Goal: Find specific page/section: Find specific page/section

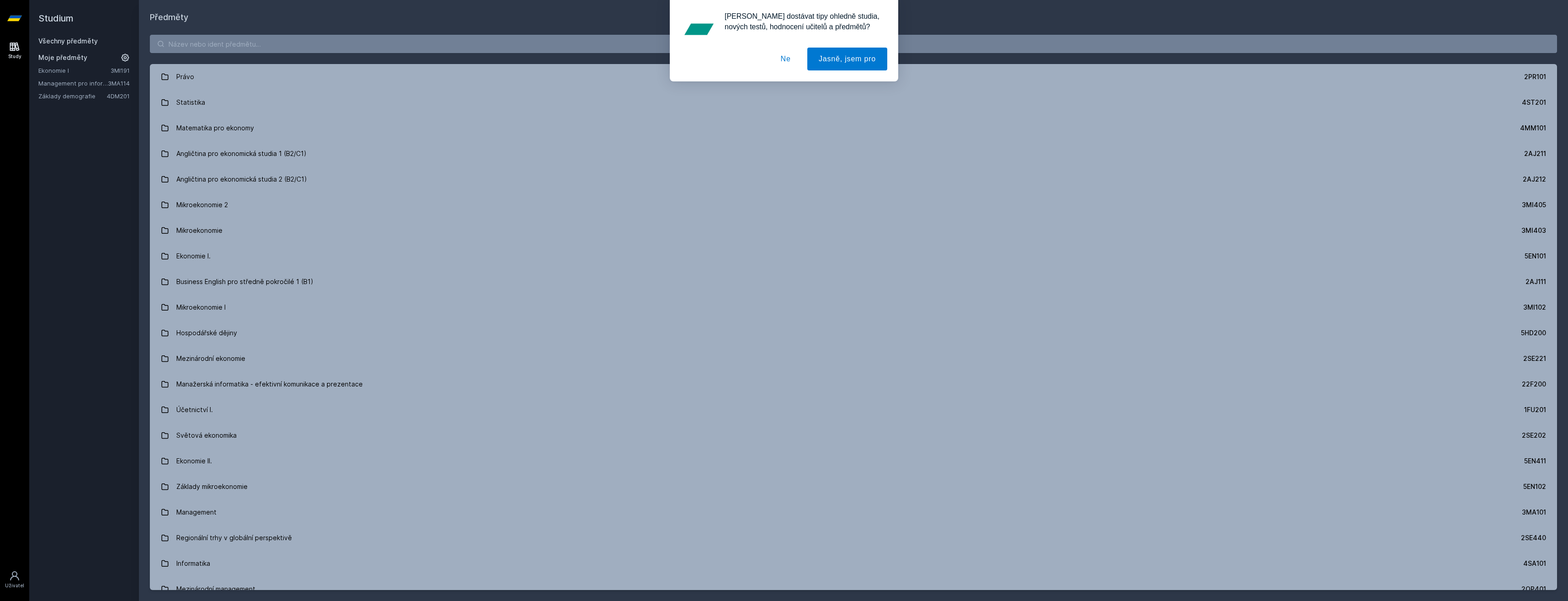
click at [295, 53] on div "[PERSON_NAME] dostávat tipy ohledně studia, nových testů, hodnocení učitelů a p…" at bounding box center [784, 41] width 1568 height 81
click at [294, 47] on div "[PERSON_NAME] dostávat tipy ohledně studia, nových testů, hodnocení učitelů a p…" at bounding box center [784, 41] width 1568 height 81
click at [787, 58] on button "Ne" at bounding box center [786, 59] width 33 height 23
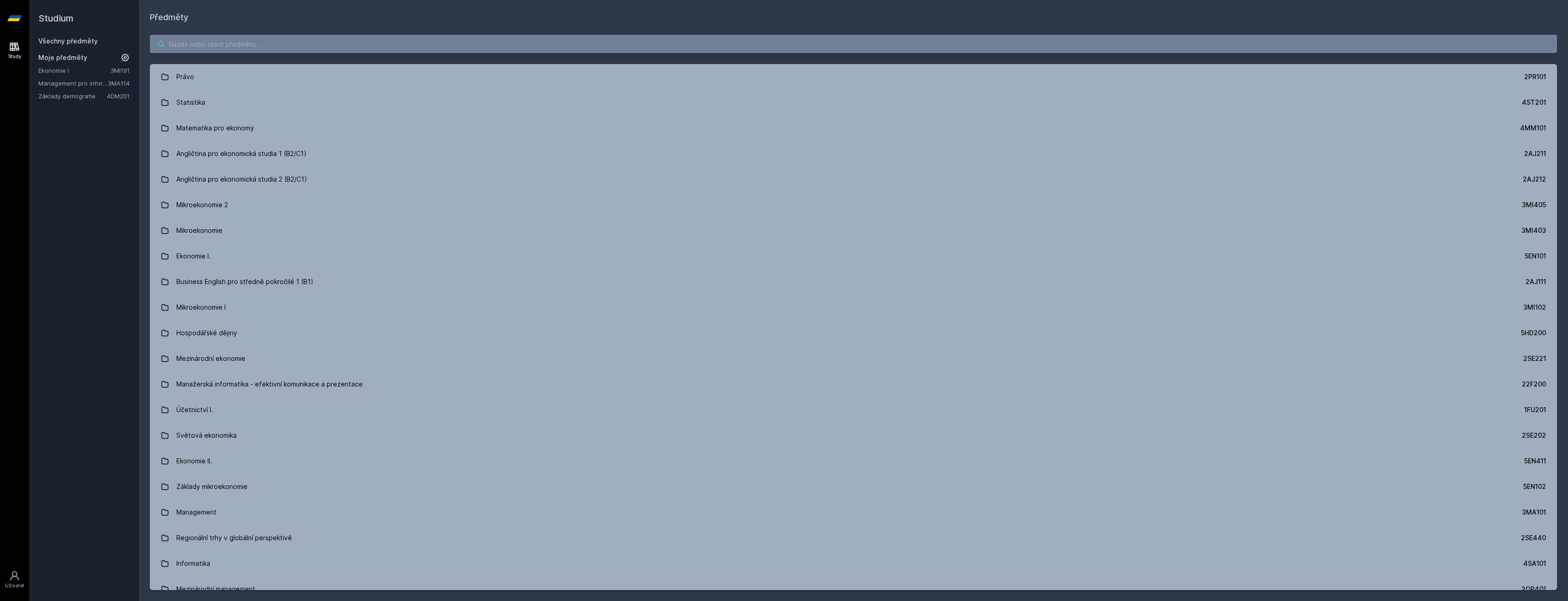
click at [352, 45] on input "search" at bounding box center [853, 44] width 1407 height 19
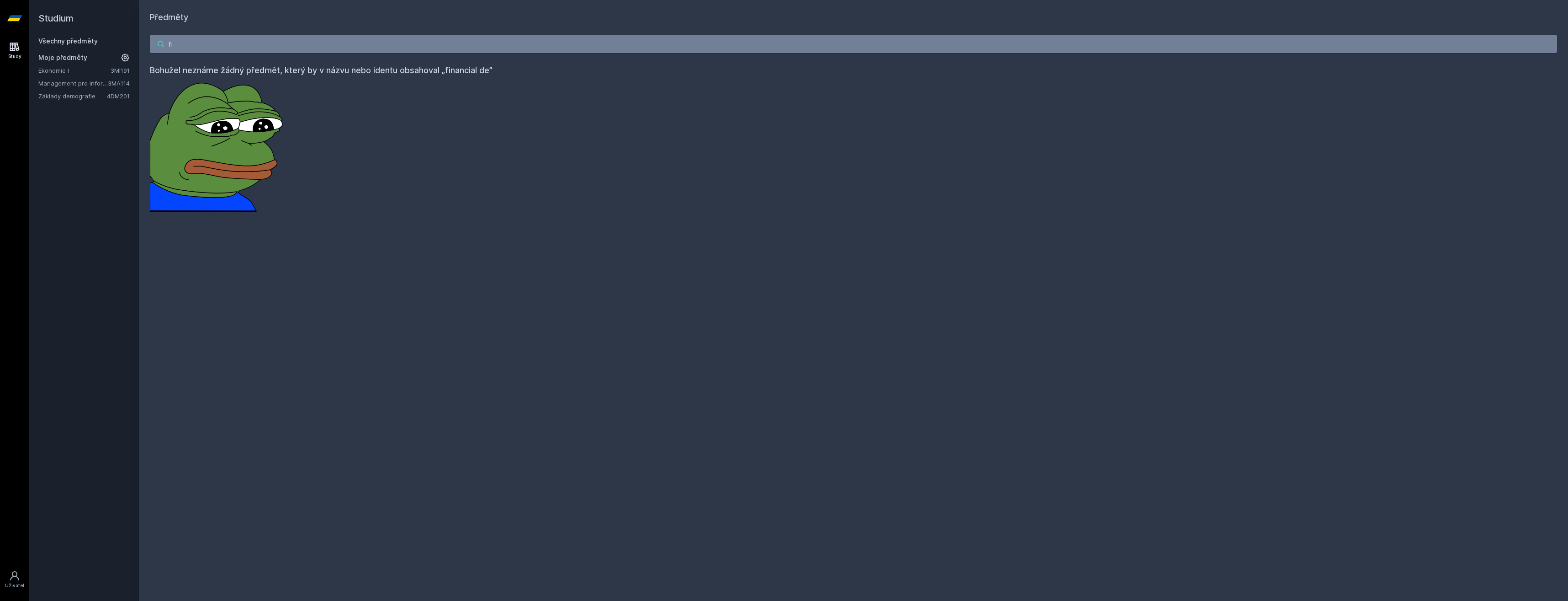
type input "f"
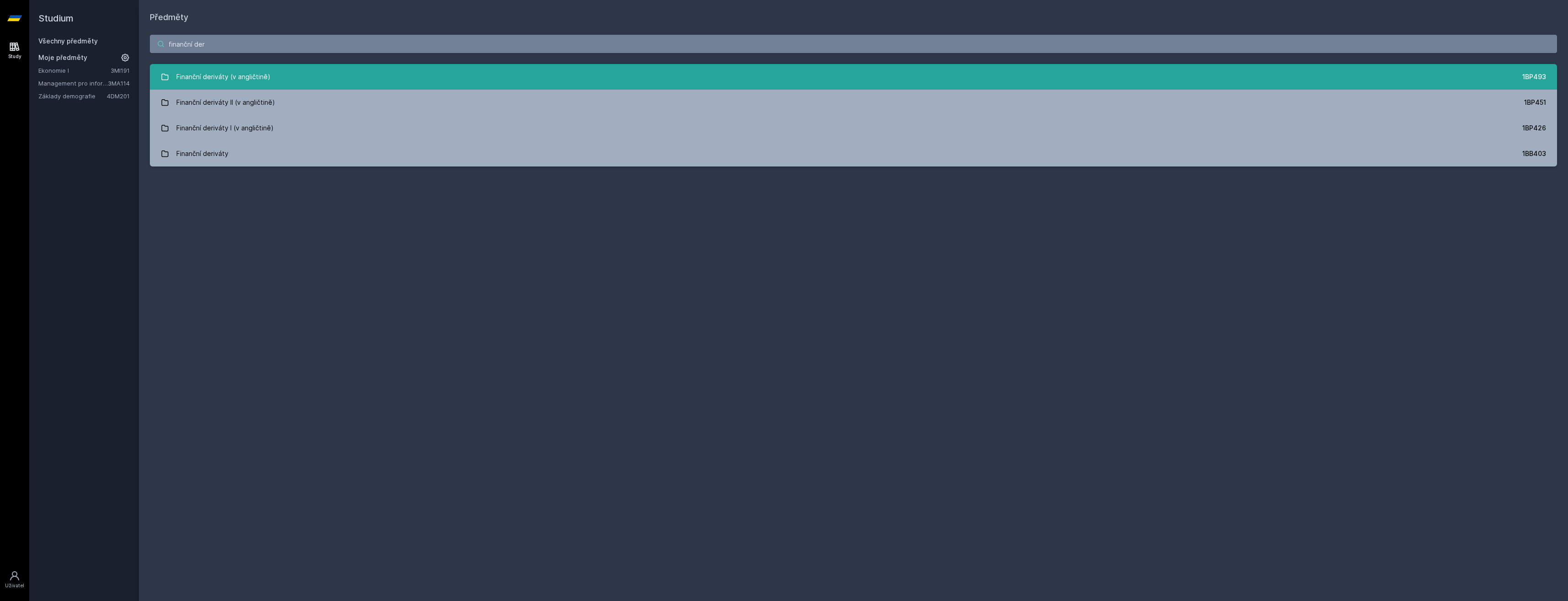
type input "finanční der"
click at [217, 72] on div "Finanční deriváty (v angličtině)" at bounding box center [224, 77] width 94 height 19
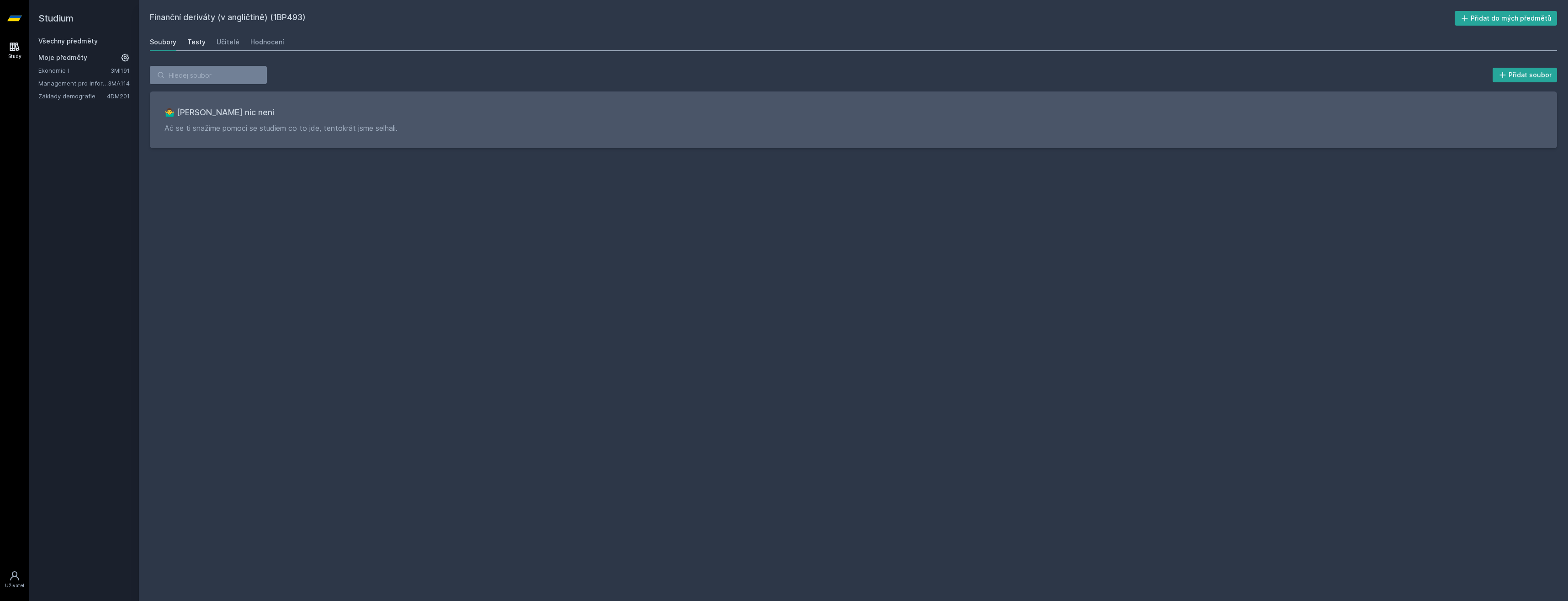
click at [193, 38] on div "Testy" at bounding box center [197, 42] width 19 height 9
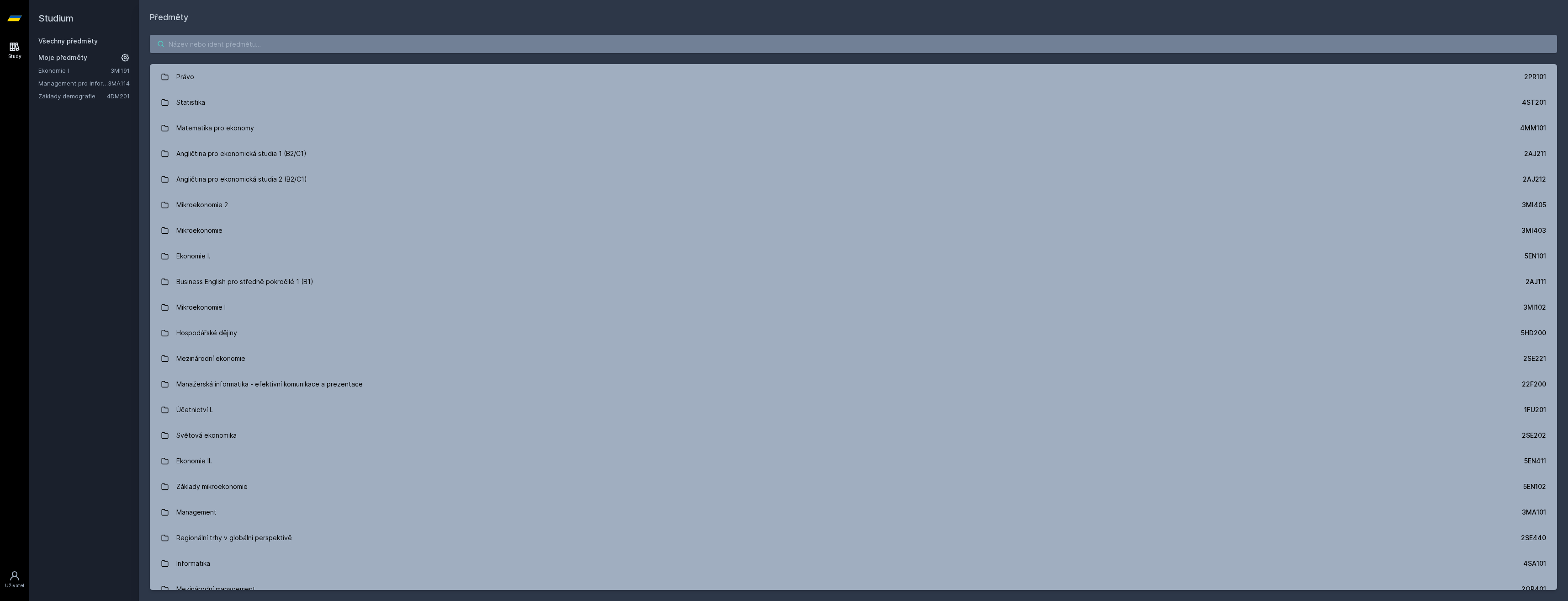
click at [306, 39] on input "search" at bounding box center [853, 44] width 1407 height 19
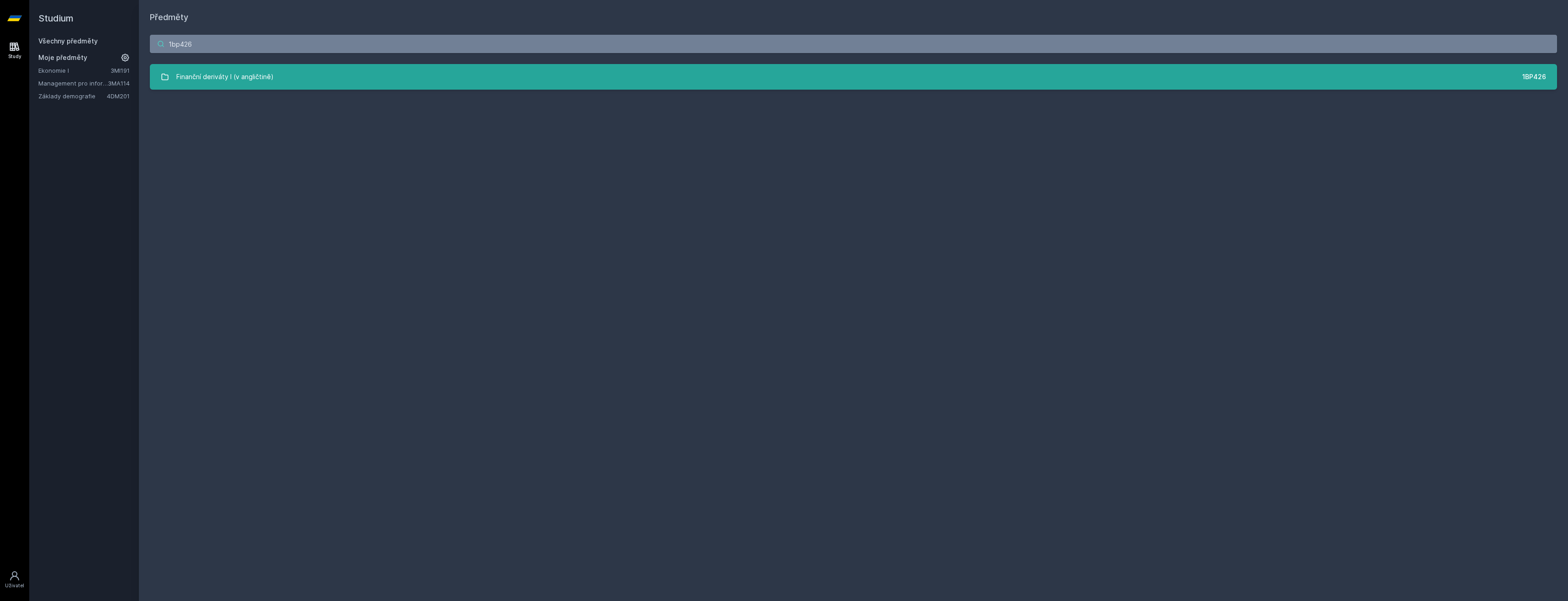
type input "1bp426"
click at [196, 81] on div "Finanční deriváty I (v angličtině)" at bounding box center [225, 77] width 98 height 19
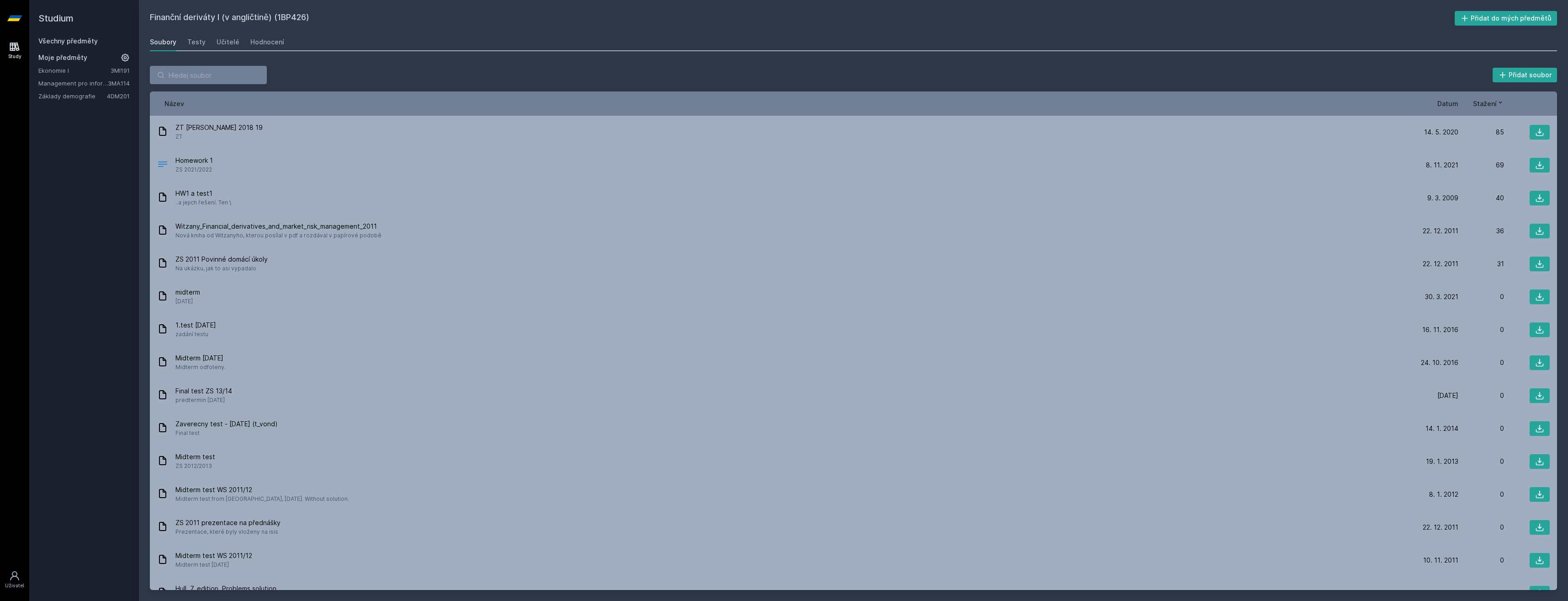
click at [1440, 101] on span "Datum" at bounding box center [1448, 103] width 21 height 9
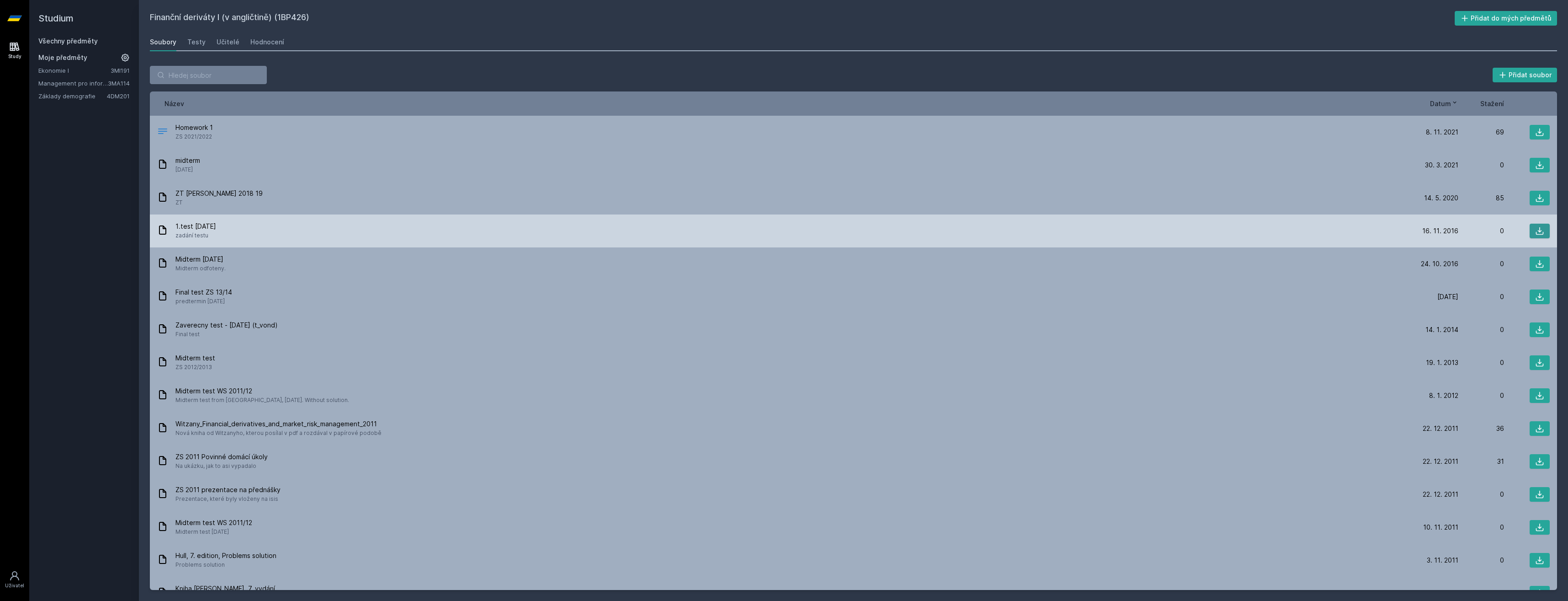
click at [1537, 229] on icon at bounding box center [1540, 230] width 9 height 9
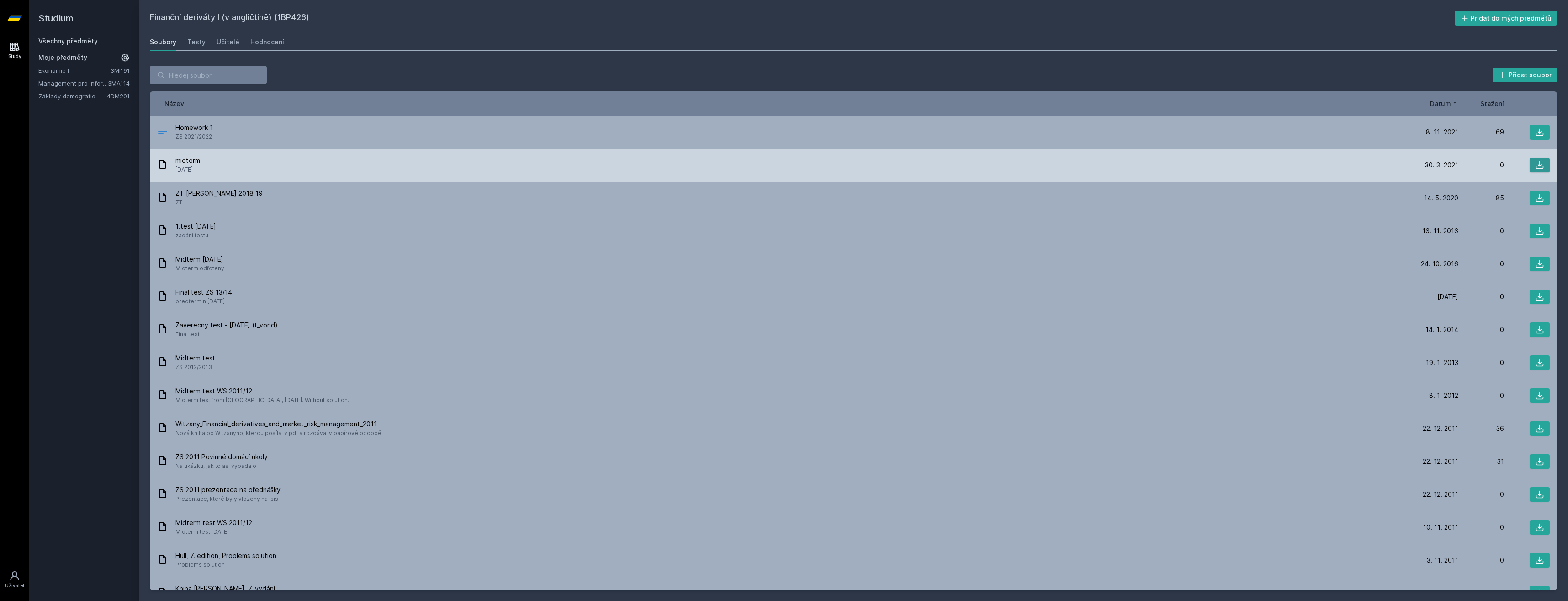
click at [1536, 166] on icon at bounding box center [1540, 165] width 8 height 8
